Goal: Task Accomplishment & Management: Use online tool/utility

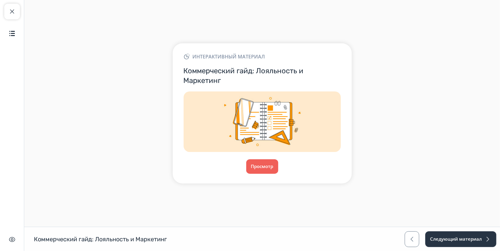
click at [419, 142] on div "Интерактивный материал Коммерческий гайд: Лояльность и Маркетинг Просмотр" at bounding box center [261, 113] width 475 height 164
click at [11, 10] on span "button" at bounding box center [11, 11] width 7 height 7
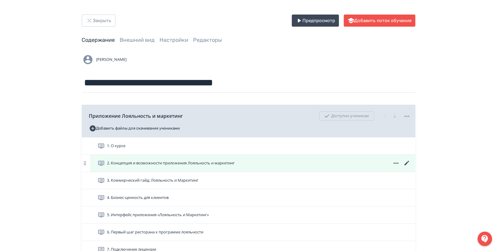
click at [151, 168] on div "2. Концепция и возможности приложения Лояльность и маркетинг" at bounding box center [252, 162] width 325 height 17
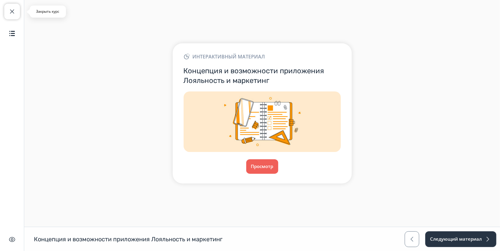
click at [7, 15] on button "Закрыть курс" at bounding box center [12, 12] width 16 height 16
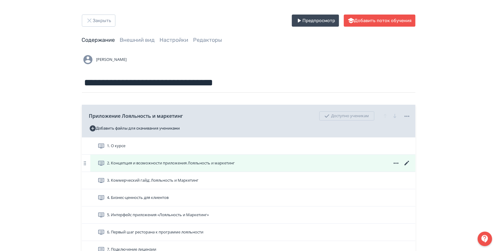
click at [135, 167] on div "2. Концепция и возможности приложения Лояльность и маркетинг" at bounding box center [252, 162] width 325 height 17
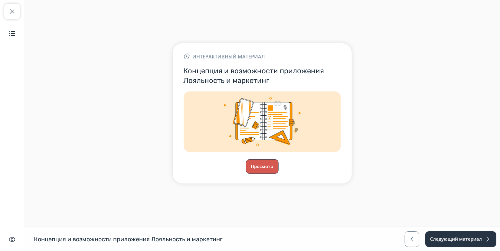
click at [261, 165] on button "Просмотр" at bounding box center [262, 166] width 33 height 15
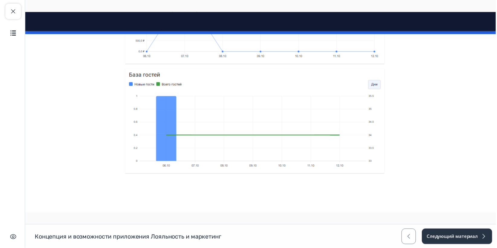
scroll to position [1448, 0]
click at [14, 11] on span "button" at bounding box center [11, 11] width 7 height 7
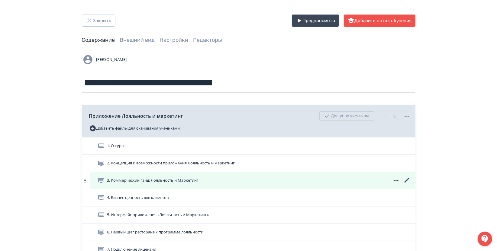
click at [406, 179] on icon at bounding box center [406, 179] width 7 height 7
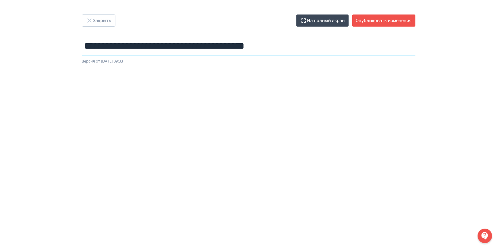
click at [308, 42] on input "**********" at bounding box center [249, 46] width 334 height 20
click at [324, 19] on button "На полный экран" at bounding box center [322, 21] width 52 height 12
click at [334, 17] on button "На полный экран" at bounding box center [322, 21] width 52 height 12
